Goal: Task Accomplishment & Management: Use online tool/utility

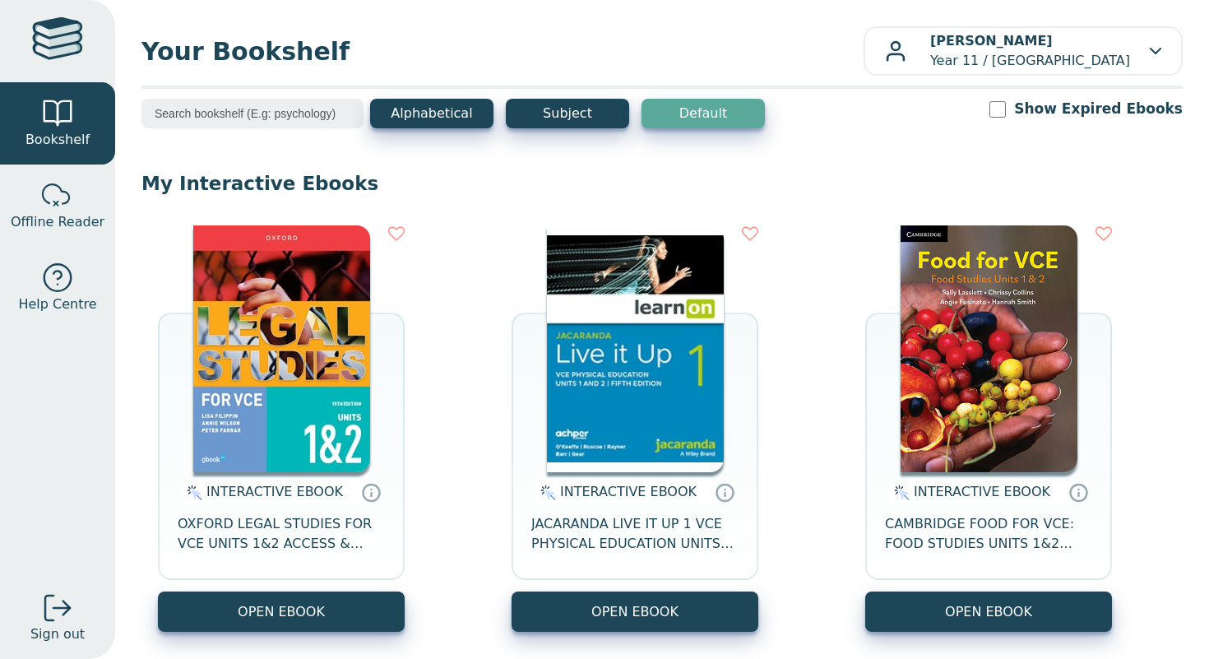
click at [302, 633] on div "INTERACTIVE EBOOK OXFORD LEGAL STUDIES FOR VCE UNITS 1&2 ACCESS & JUSTICE STUDE…" at bounding box center [661, 648] width 1041 height 879
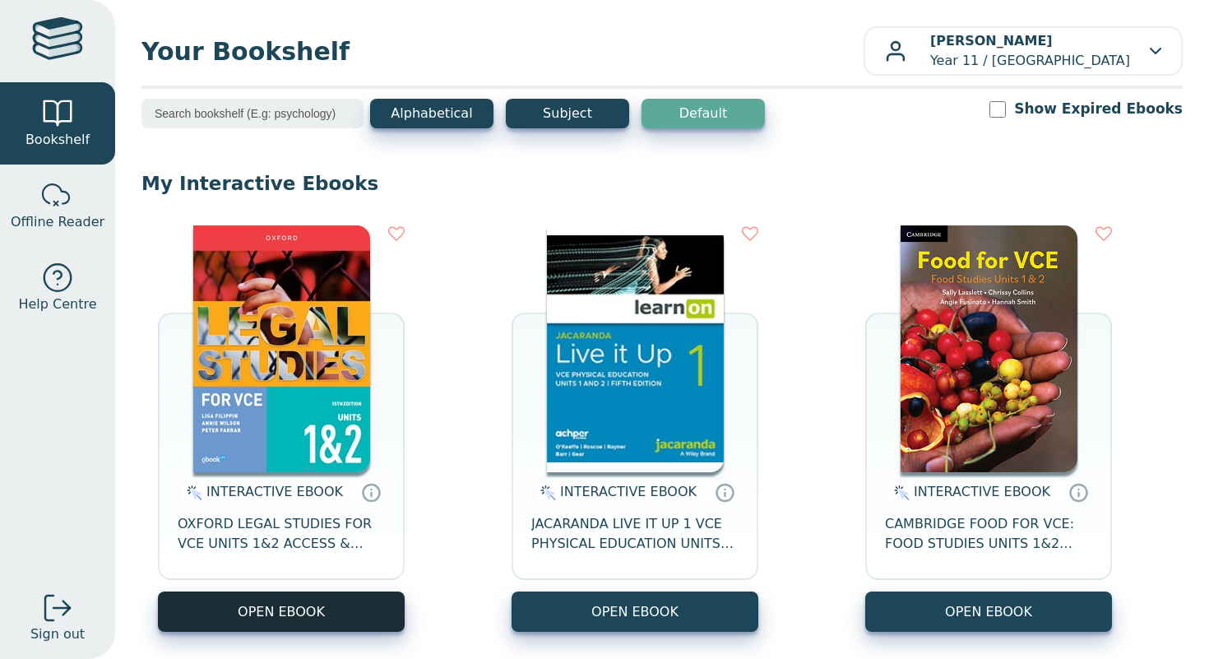
click at [302, 625] on button "OPEN EBOOK" at bounding box center [281, 611] width 247 height 40
